Goal: Information Seeking & Learning: Learn about a topic

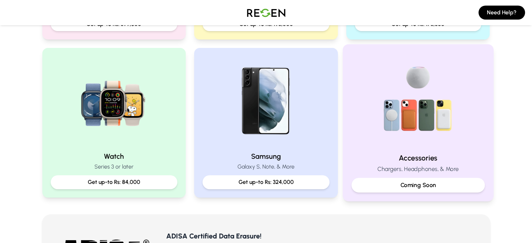
scroll to position [281, 0]
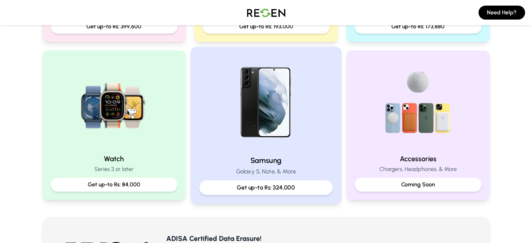
click at [307, 185] on p "Get up-to Rs: 324,000" at bounding box center [265, 187] width 121 height 9
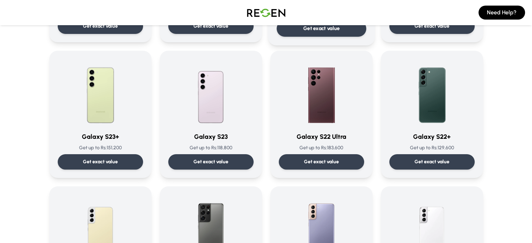
scroll to position [160, 0]
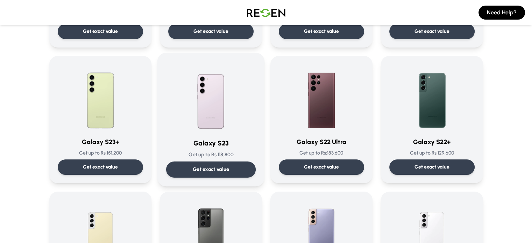
click at [224, 169] on p "Get exact value" at bounding box center [211, 169] width 37 height 7
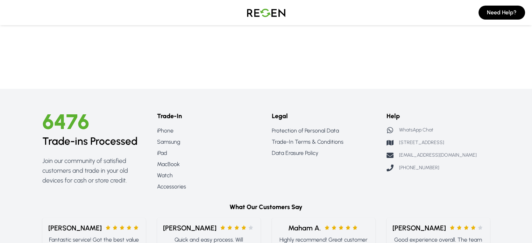
scroll to position [286, 0]
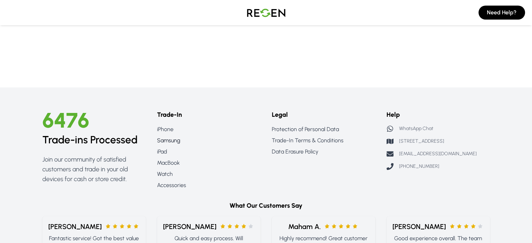
click at [164, 141] on link "Samsung" at bounding box center [209, 141] width 104 height 8
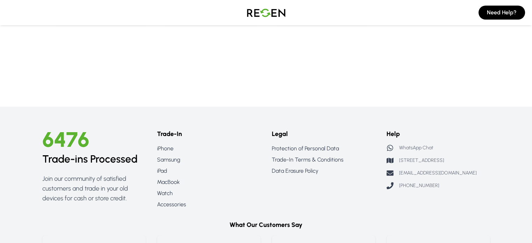
scroll to position [604, 0]
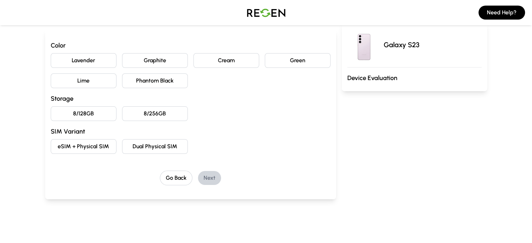
scroll to position [67, 0]
click at [168, 180] on button "Go Back" at bounding box center [176, 178] width 33 height 15
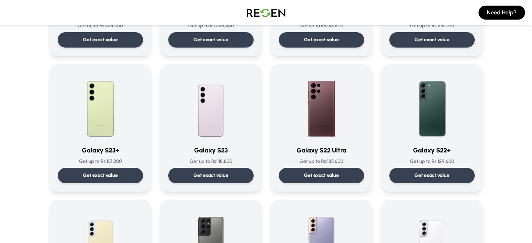
scroll to position [159, 0]
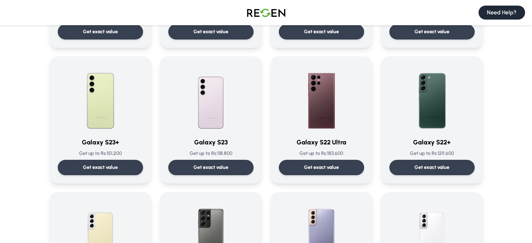
click at [494, 11] on button "Need Help?" at bounding box center [502, 13] width 47 height 14
